Goal: Find specific page/section: Find specific page/section

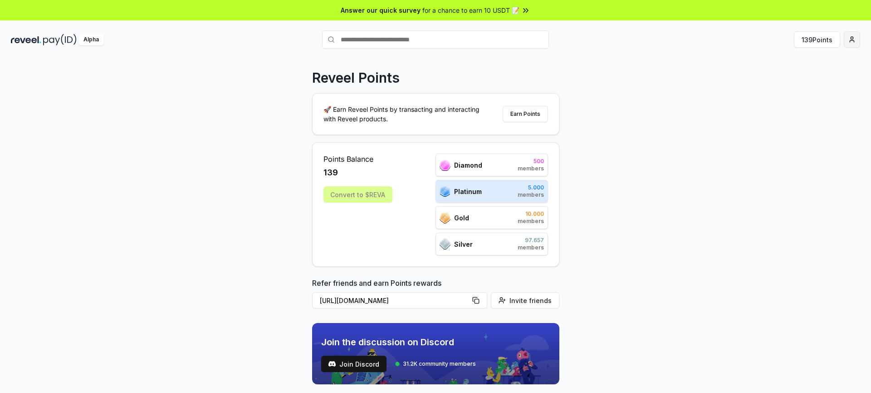
click at [848, 39] on html "Answer our quick survey for a chance to earn 10 USDT 📝 Alpha 139 Points Reveel …" at bounding box center [435, 196] width 871 height 393
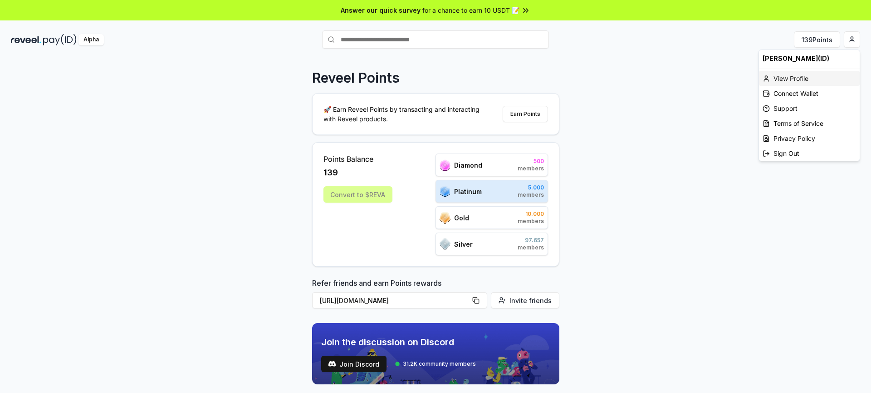
click at [780, 79] on div "View Profile" at bounding box center [809, 78] width 101 height 15
